Goal: Communication & Community: Answer question/provide support

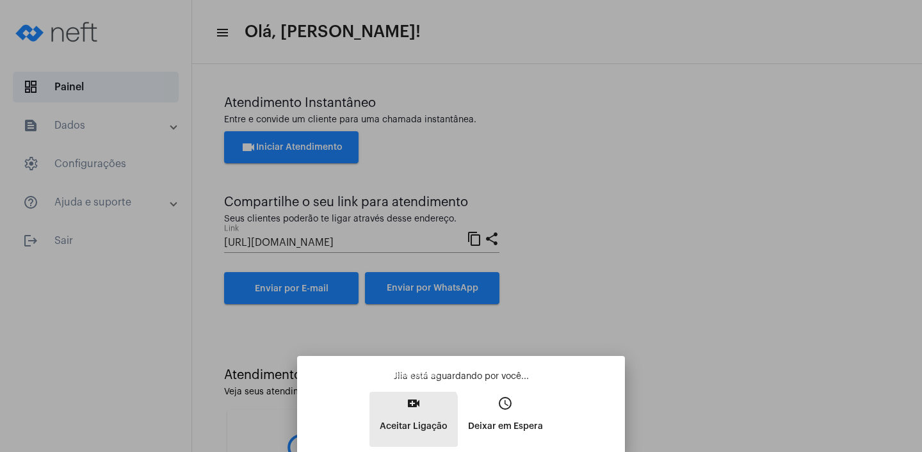
click at [396, 422] on p "Aceitar Ligação" at bounding box center [414, 426] width 68 height 23
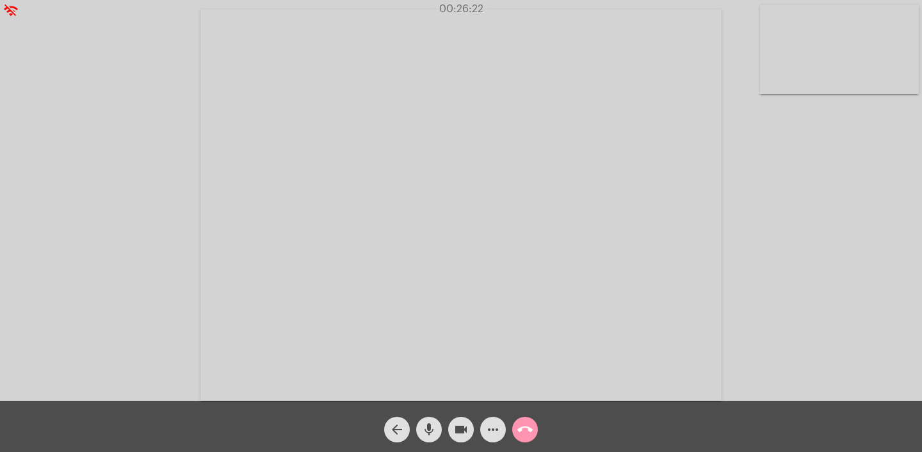
click at [479, 312] on video at bounding box center [460, 205] width 521 height 391
click at [523, 431] on mat-icon "call_end" at bounding box center [524, 429] width 15 height 15
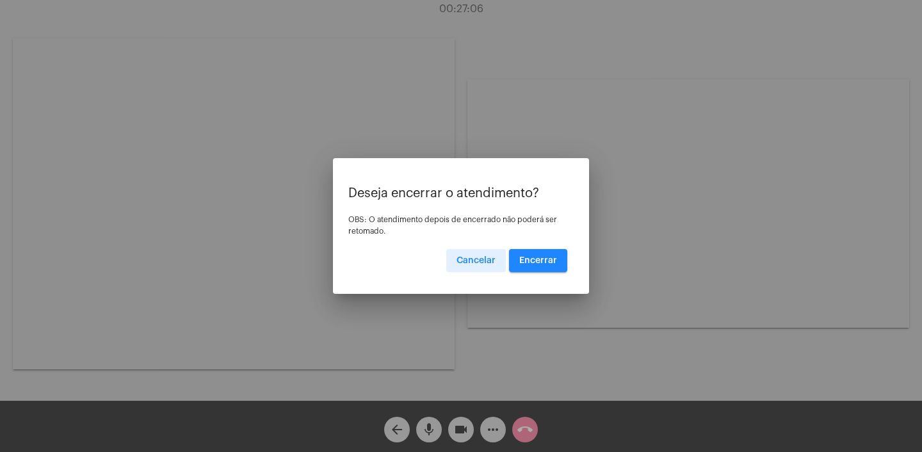
click at [533, 262] on span "Encerrar" at bounding box center [538, 260] width 38 height 9
click at [531, 259] on span "Encerrar" at bounding box center [538, 260] width 38 height 9
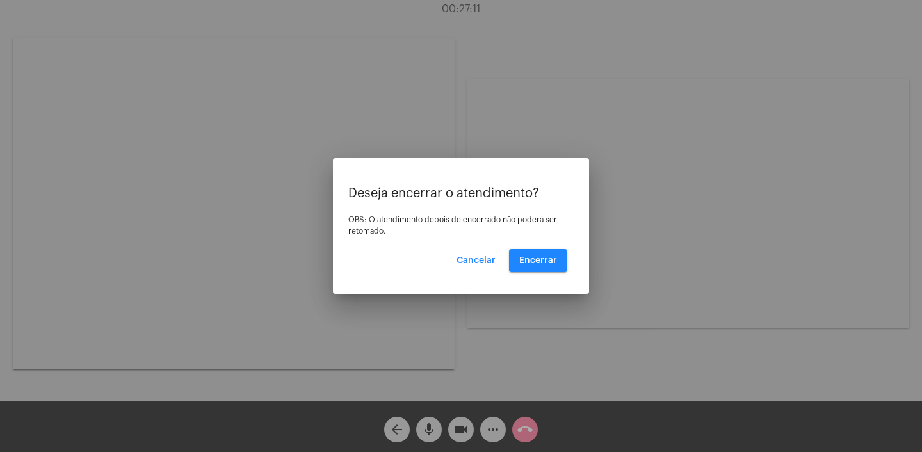
click at [483, 259] on span "Cancelar" at bounding box center [476, 260] width 39 height 9
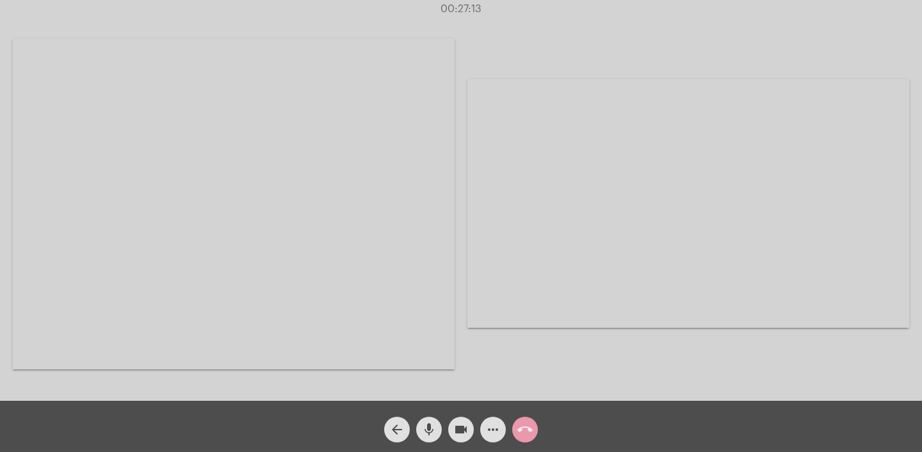
click at [521, 426] on mat-icon "call_end" at bounding box center [524, 429] width 15 height 15
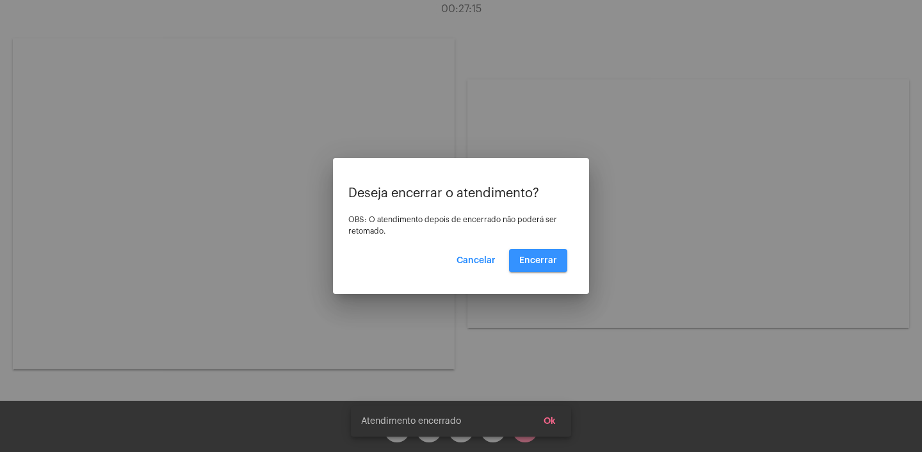
click at [539, 261] on span "Encerrar" at bounding box center [538, 260] width 38 height 9
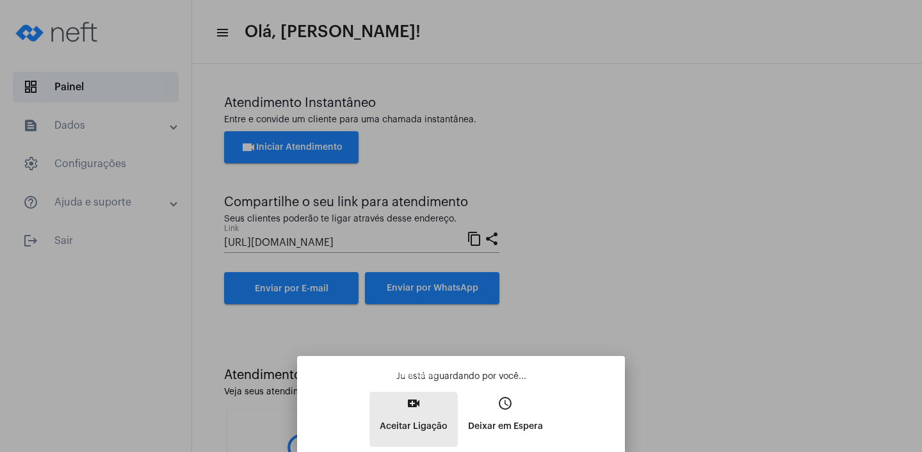
click at [400, 420] on p "Aceitar Ligação" at bounding box center [414, 426] width 68 height 23
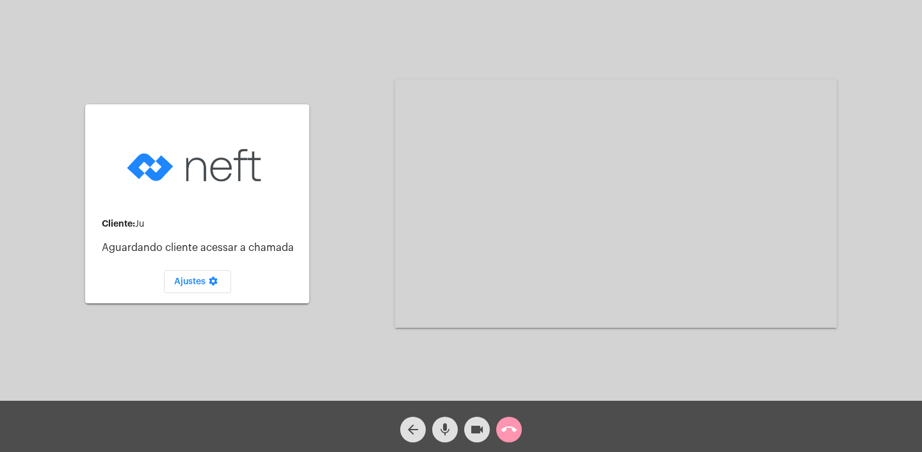
click at [172, 348] on div "Cliente: [PERSON_NAME] cliente acessar a chamada Ajustes settings" at bounding box center [197, 204] width 224 height 398
click at [510, 434] on mat-icon "call_end" at bounding box center [508, 429] width 15 height 15
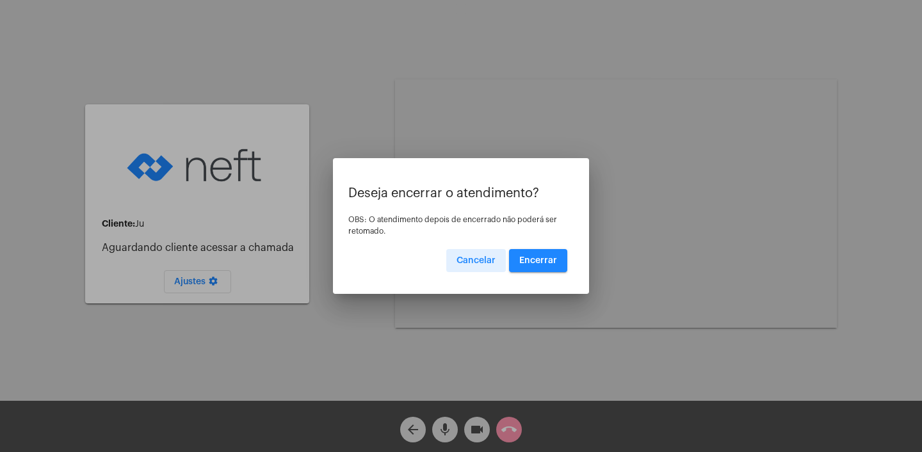
click at [531, 269] on button "Encerrar" at bounding box center [538, 260] width 58 height 23
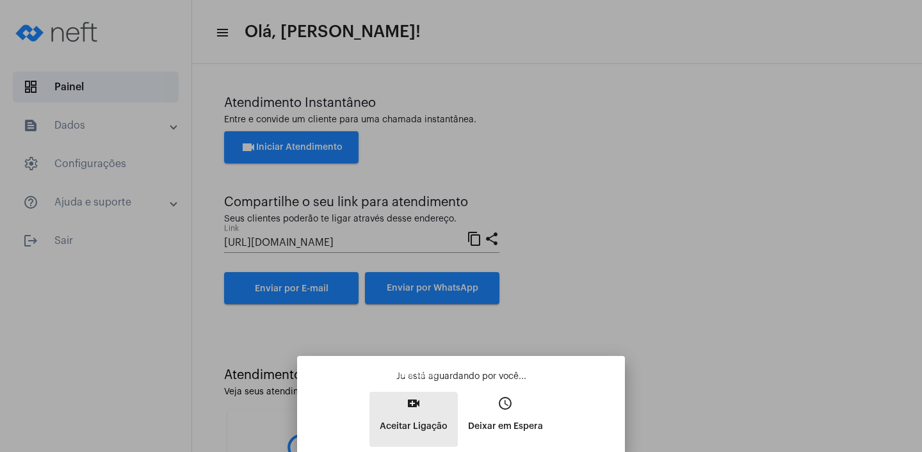
click at [408, 421] on p "Aceitar Ligação" at bounding box center [414, 426] width 68 height 23
